Goal: Task Accomplishment & Management: Manage account settings

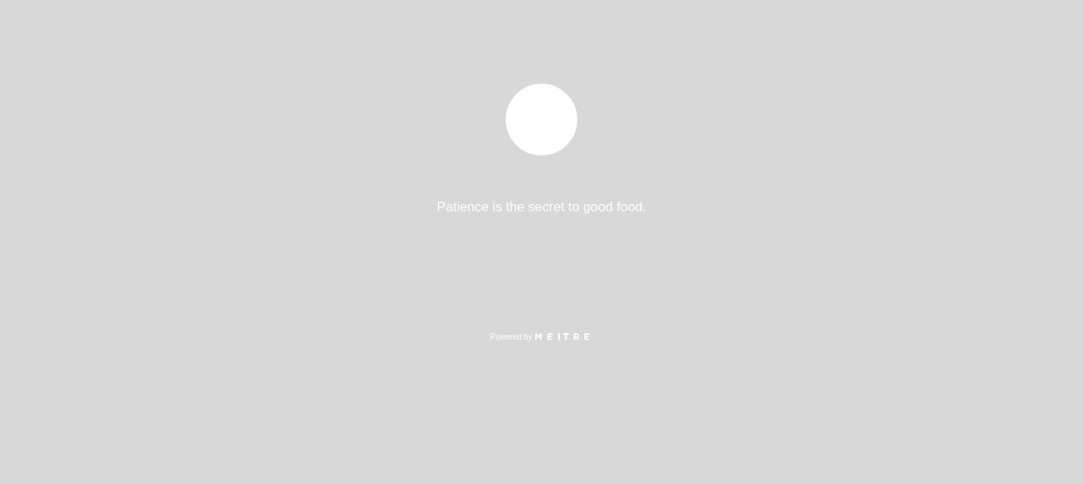
select select "es"
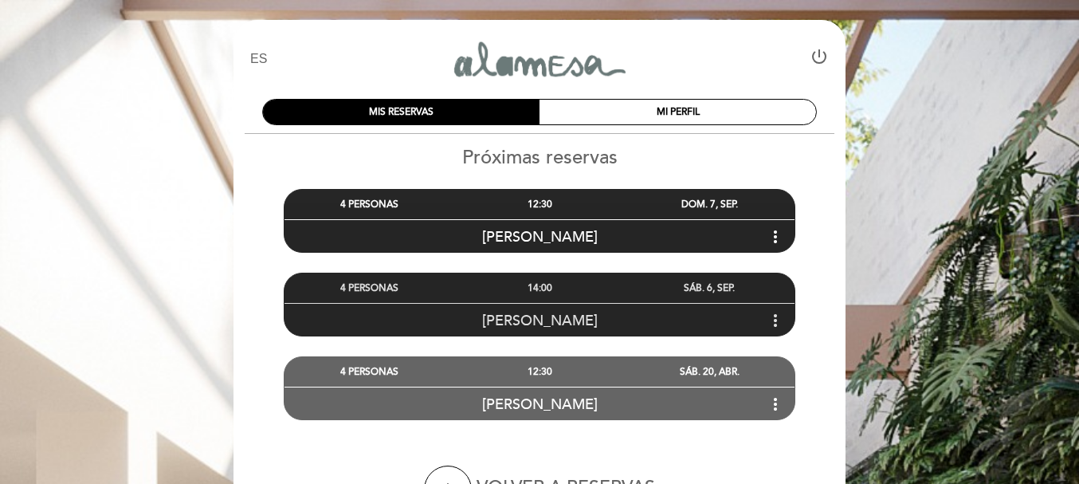
click at [772, 319] on icon "more_vert" at bounding box center [775, 320] width 19 height 19
click at [539, 280] on div "14:00" at bounding box center [539, 287] width 170 height 29
click at [539, 286] on div "14:00" at bounding box center [539, 287] width 170 height 29
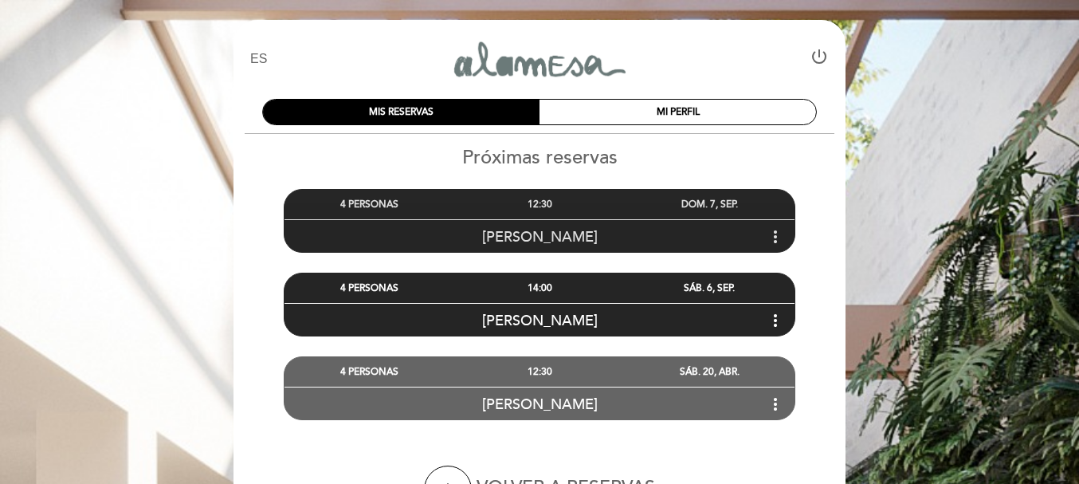
click at [541, 202] on div "12:30" at bounding box center [539, 204] width 170 height 29
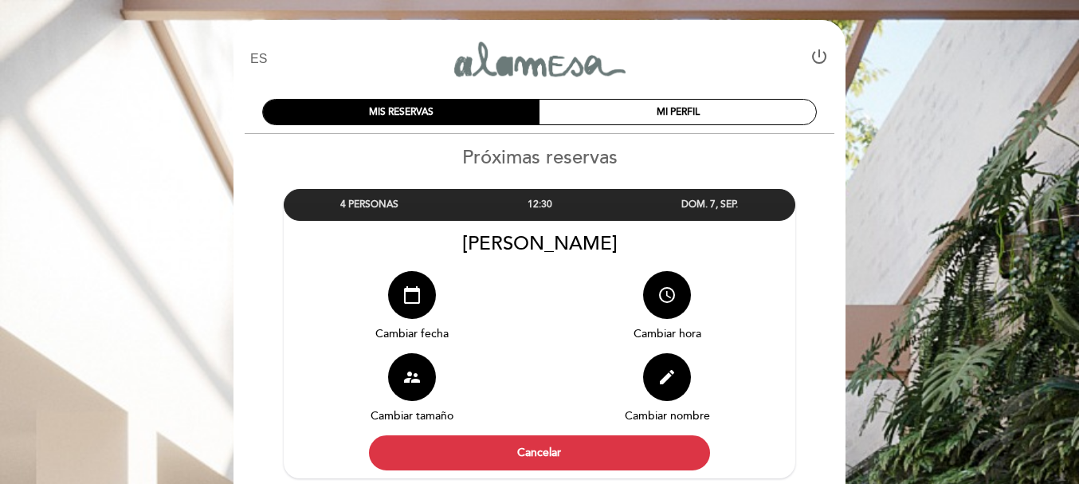
click at [541, 202] on div "12:30" at bounding box center [539, 204] width 170 height 29
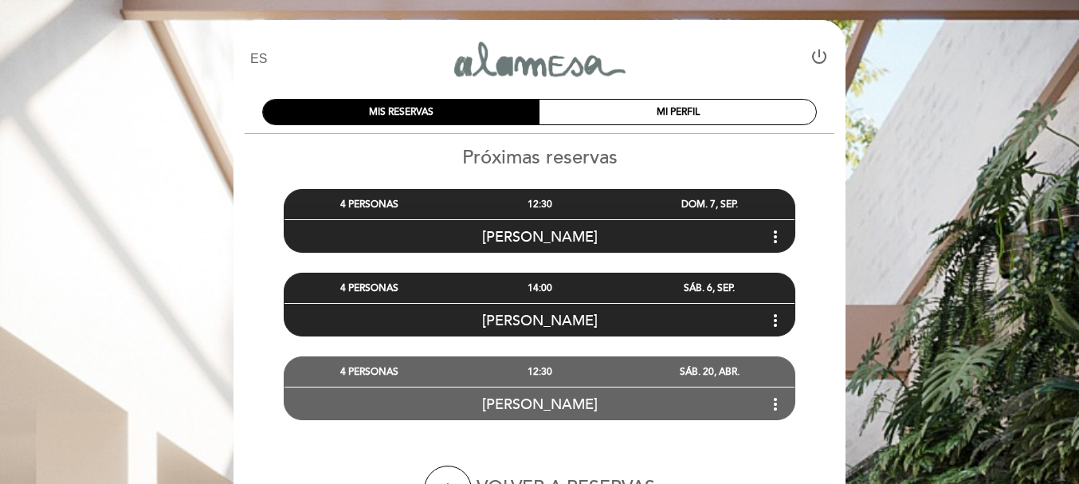
scroll to position [109, 0]
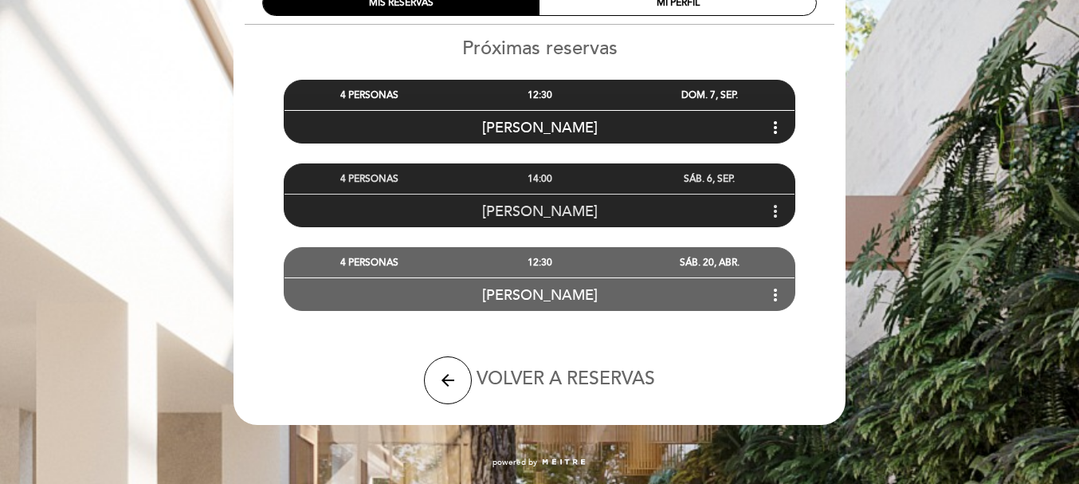
click at [539, 202] on span "[PERSON_NAME]" at bounding box center [540, 211] width 116 height 18
click at [538, 206] on span "[PERSON_NAME]" at bounding box center [540, 211] width 116 height 18
click at [539, 206] on span "[PERSON_NAME]" at bounding box center [540, 211] width 116 height 18
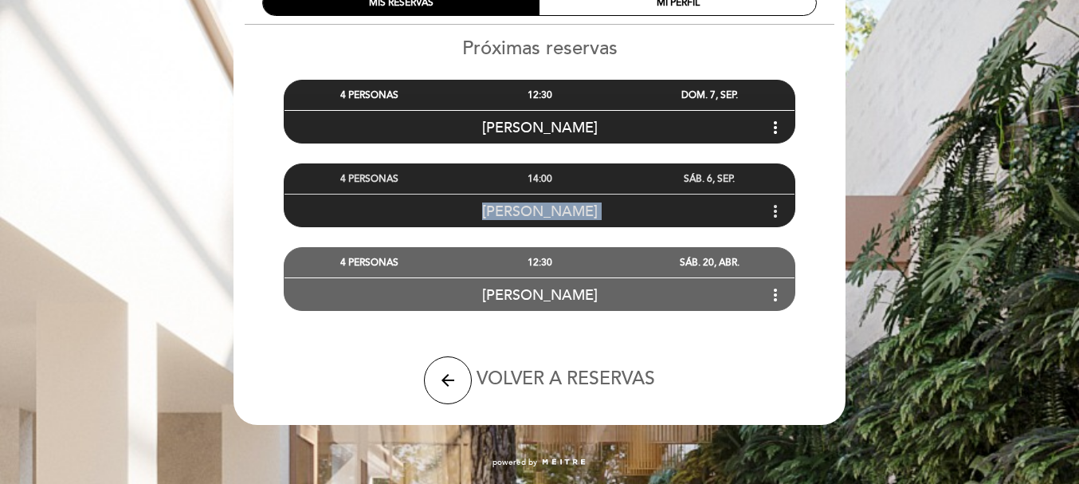
click at [541, 206] on span "[PERSON_NAME]" at bounding box center [540, 211] width 116 height 18
drag, startPoint x: 541, startPoint y: 206, endPoint x: 738, endPoint y: 174, distance: 199.2
click at [554, 202] on span "[PERSON_NAME]" at bounding box center [540, 211] width 116 height 18
click at [777, 205] on icon "more_vert" at bounding box center [775, 211] width 19 height 19
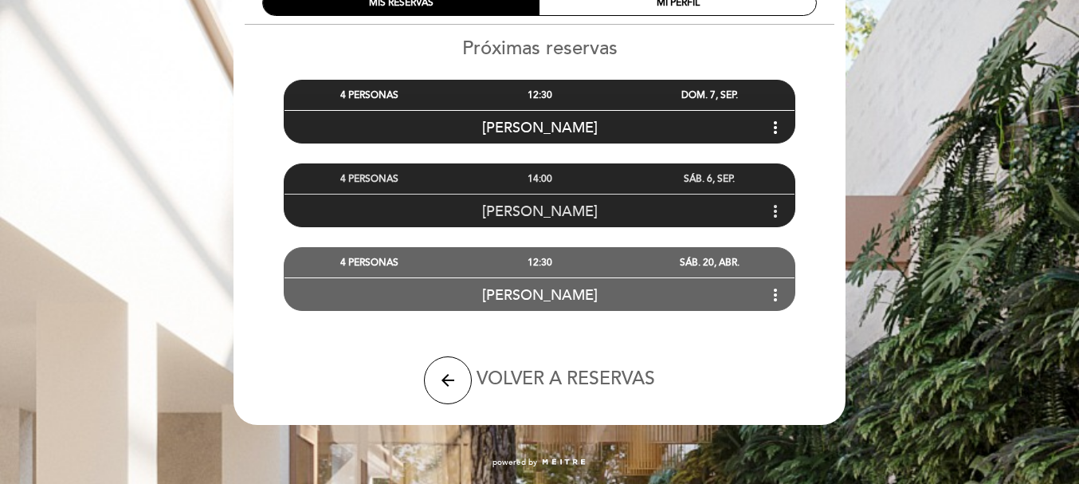
click at [777, 213] on icon "more_vert" at bounding box center [775, 211] width 19 height 19
click at [550, 182] on div "14:00" at bounding box center [539, 178] width 170 height 29
click at [550, 169] on div "14:00" at bounding box center [539, 178] width 170 height 29
click at [354, 179] on div "4 PERSONAS" at bounding box center [369, 178] width 170 height 29
click at [383, 180] on div "4 PERSONAS" at bounding box center [369, 178] width 170 height 29
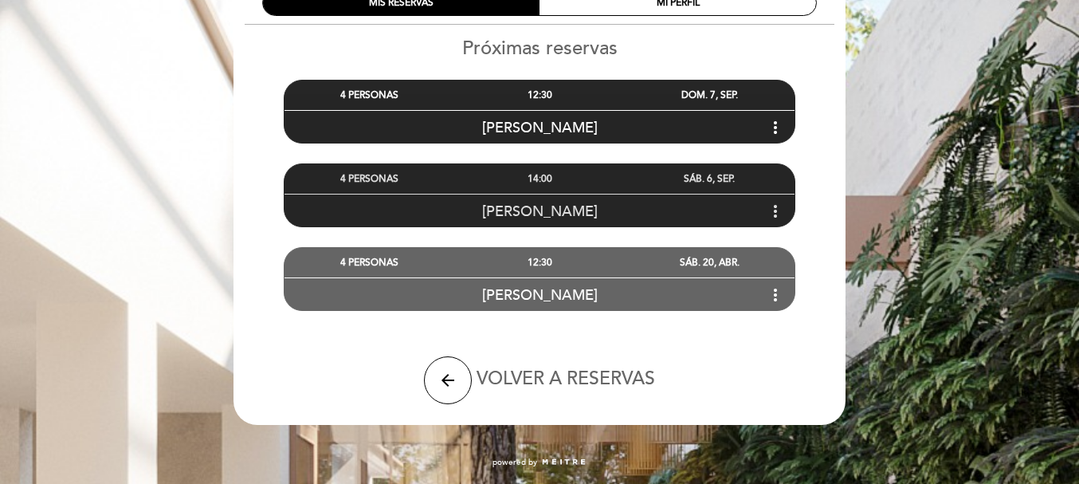
click at [383, 180] on div "4 PERSONAS" at bounding box center [369, 178] width 170 height 29
click at [543, 91] on div "12:30" at bounding box center [539, 94] width 170 height 29
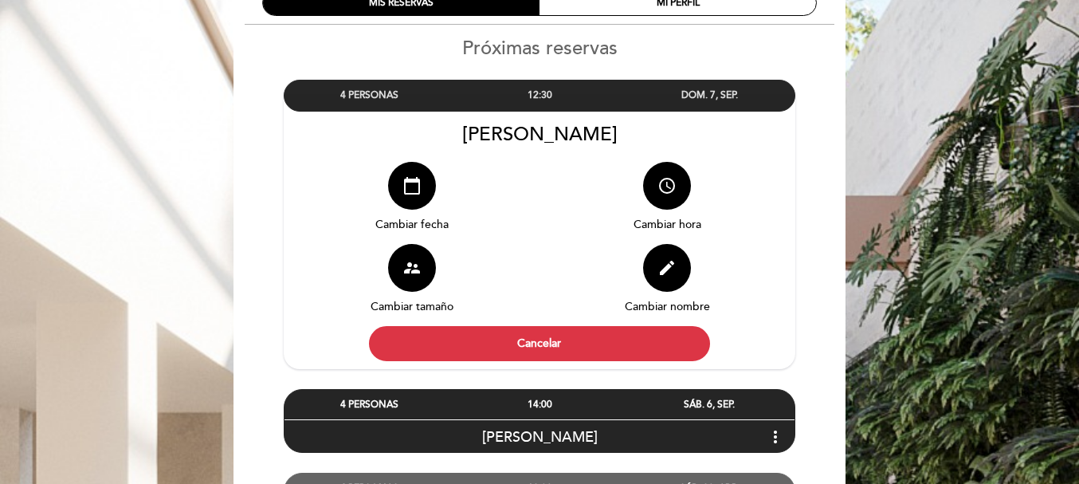
click at [524, 98] on div "12:30" at bounding box center [539, 94] width 170 height 29
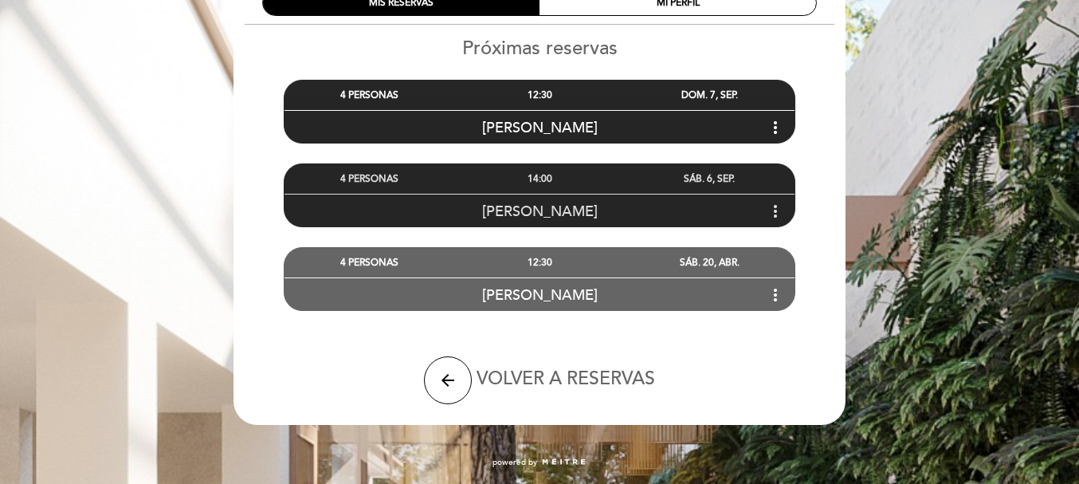
click at [515, 171] on div "14:00" at bounding box center [539, 178] width 170 height 29
click at [536, 172] on div "14:00" at bounding box center [539, 178] width 170 height 29
drag, startPoint x: 536, startPoint y: 172, endPoint x: 497, endPoint y: 68, distance: 111.4
click at [525, 142] on div "4 PERSONAS 12:30 DOM. 7, SEP. Melina Mac more_vert Melina Mac calendar_today" at bounding box center [539, 185] width 613 height 251
click at [562, 255] on div "12:30" at bounding box center [539, 262] width 170 height 29
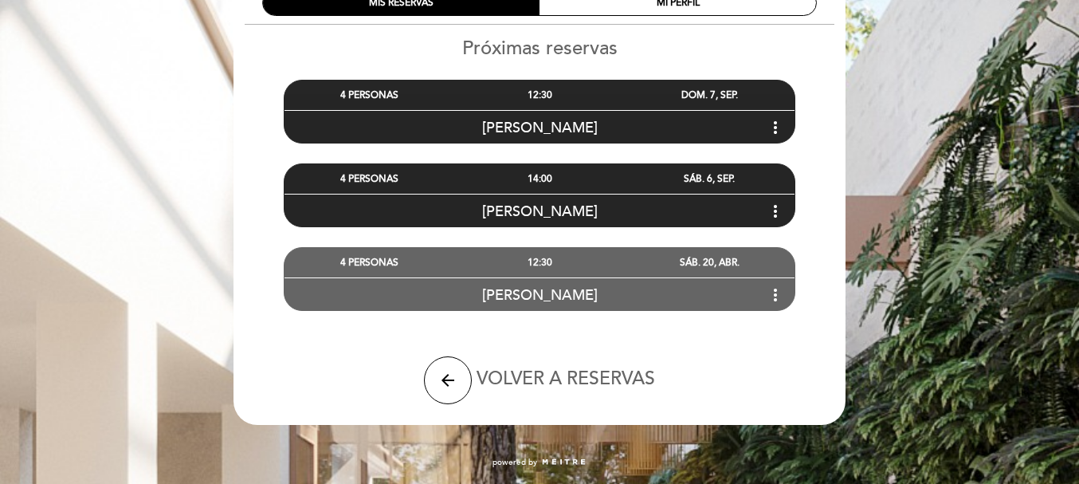
drag, startPoint x: 566, startPoint y: 263, endPoint x: 595, endPoint y: 236, distance: 40.0
click at [566, 261] on div "12:30" at bounding box center [539, 262] width 170 height 29
click at [527, 185] on div "14:00" at bounding box center [539, 178] width 170 height 29
click at [529, 170] on div "14:00" at bounding box center [539, 178] width 170 height 29
click at [530, 170] on div "14:00" at bounding box center [539, 178] width 170 height 29
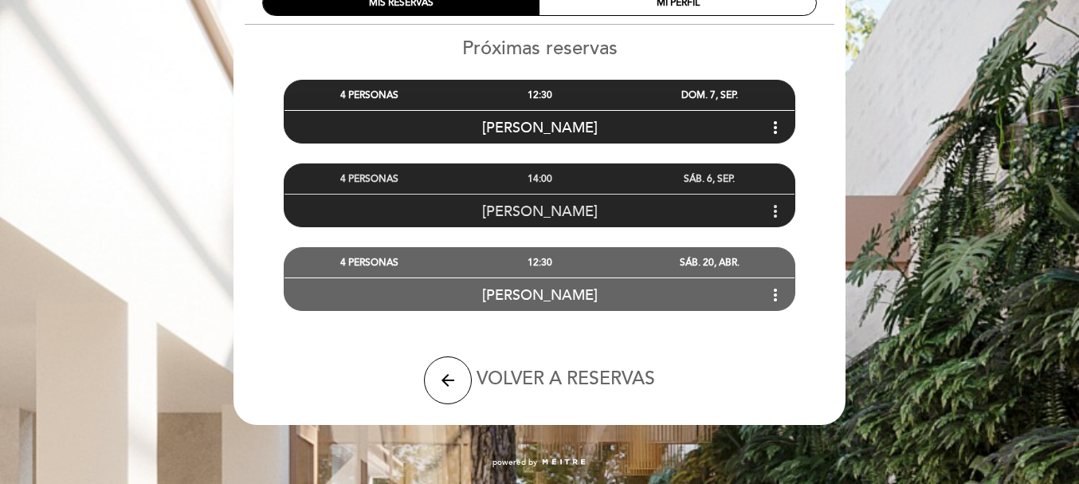
scroll to position [0, 0]
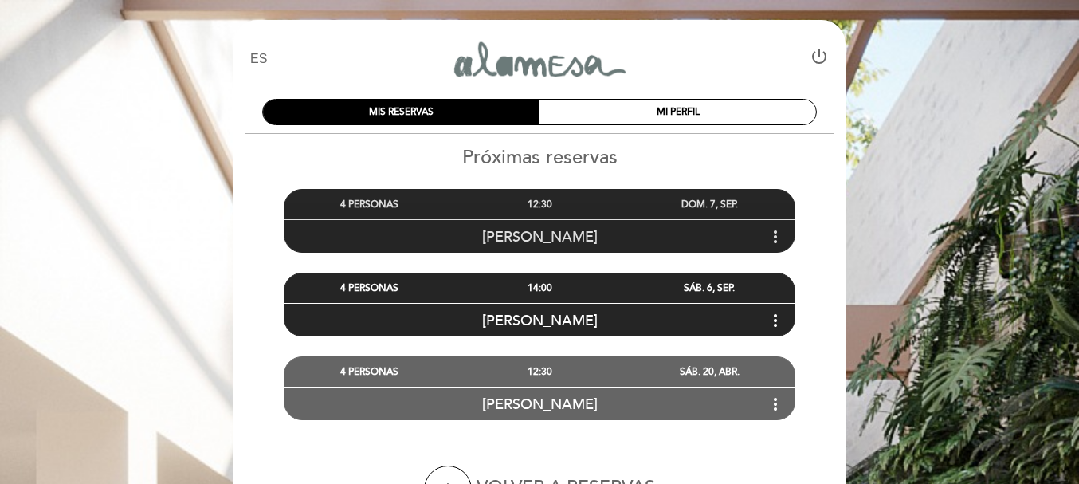
click at [559, 217] on div "12:30" at bounding box center [539, 204] width 170 height 29
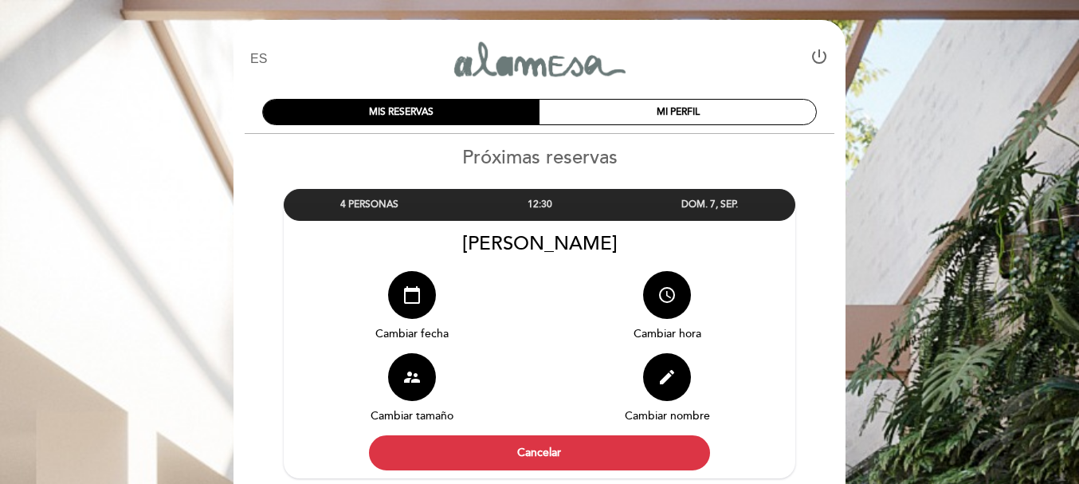
click at [559, 215] on div "12:30" at bounding box center [539, 204] width 170 height 29
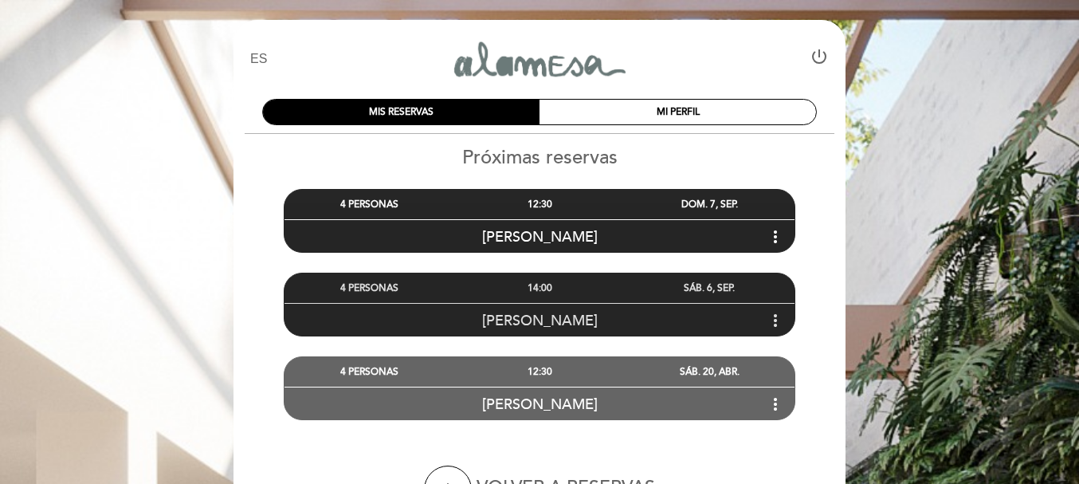
click at [541, 309] on div "[PERSON_NAME] more_vert" at bounding box center [539, 320] width 510 height 34
click at [535, 288] on div "14:00" at bounding box center [539, 287] width 170 height 29
click at [535, 280] on div "14:00" at bounding box center [539, 287] width 170 height 29
click at [531, 287] on div "14:00" at bounding box center [539, 287] width 170 height 29
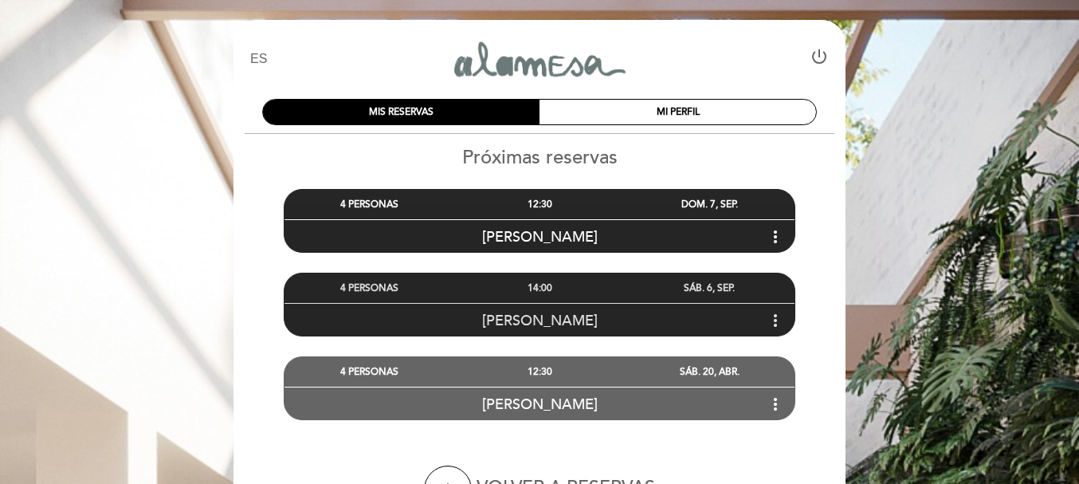
click at [534, 305] on div "[PERSON_NAME] more_vert" at bounding box center [539, 320] width 510 height 34
click at [544, 316] on span "[PERSON_NAME]" at bounding box center [540, 320] width 116 height 18
